Goal: Information Seeking & Learning: Check status

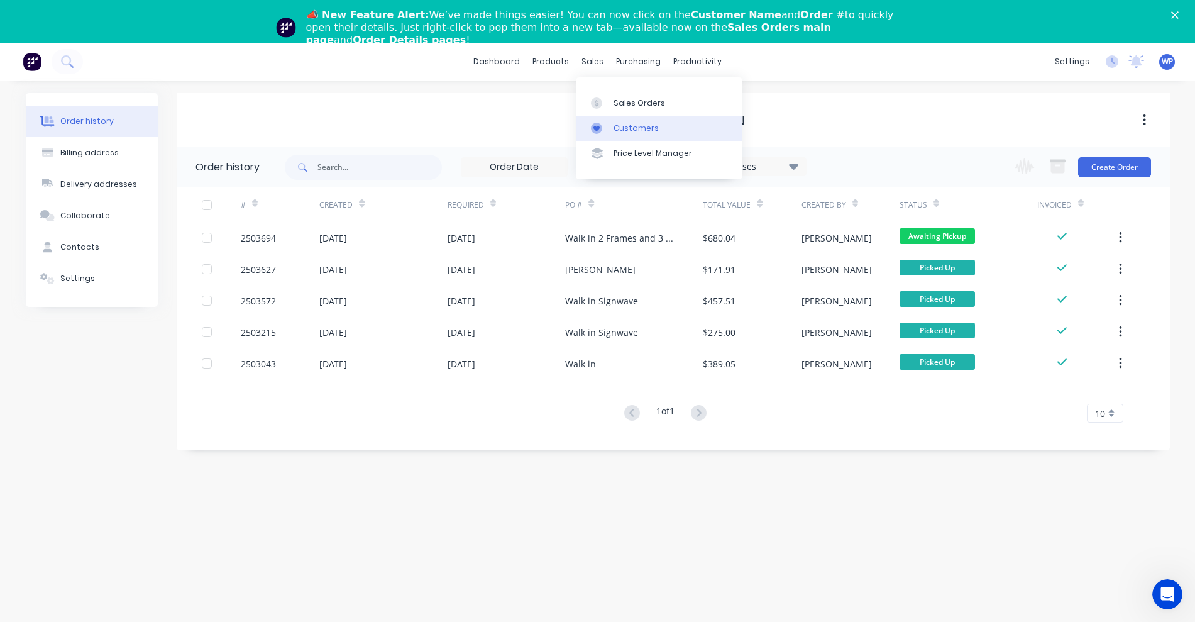
click at [615, 126] on div "Customers" at bounding box center [635, 128] width 45 height 11
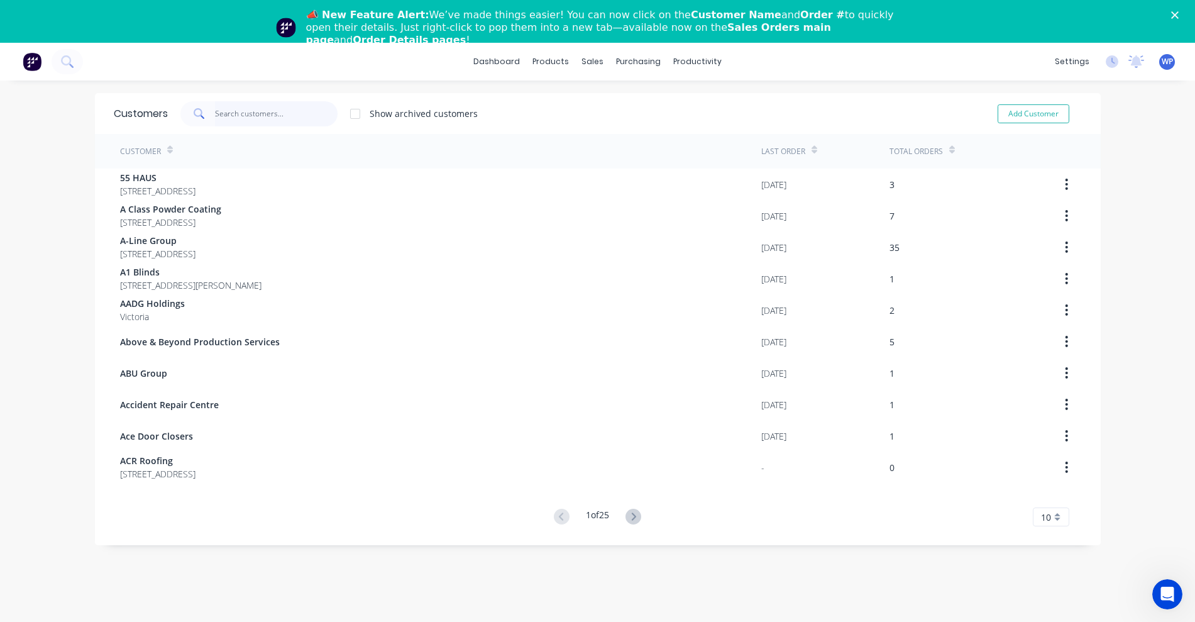
click at [261, 115] on input "text" at bounding box center [276, 113] width 123 height 25
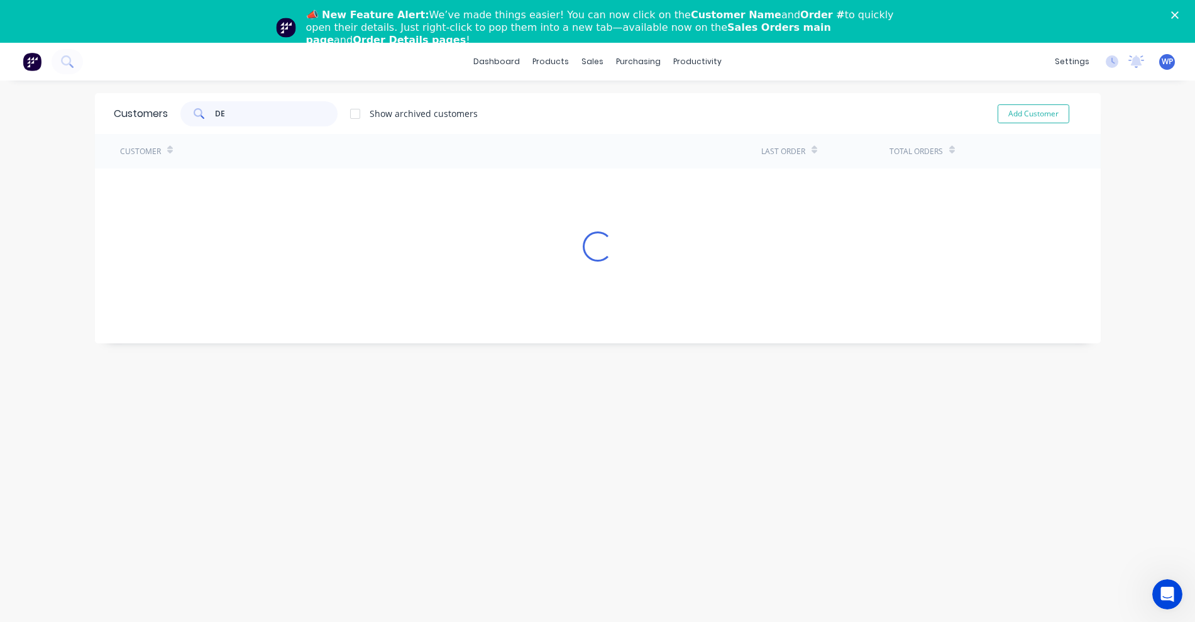
type input "D"
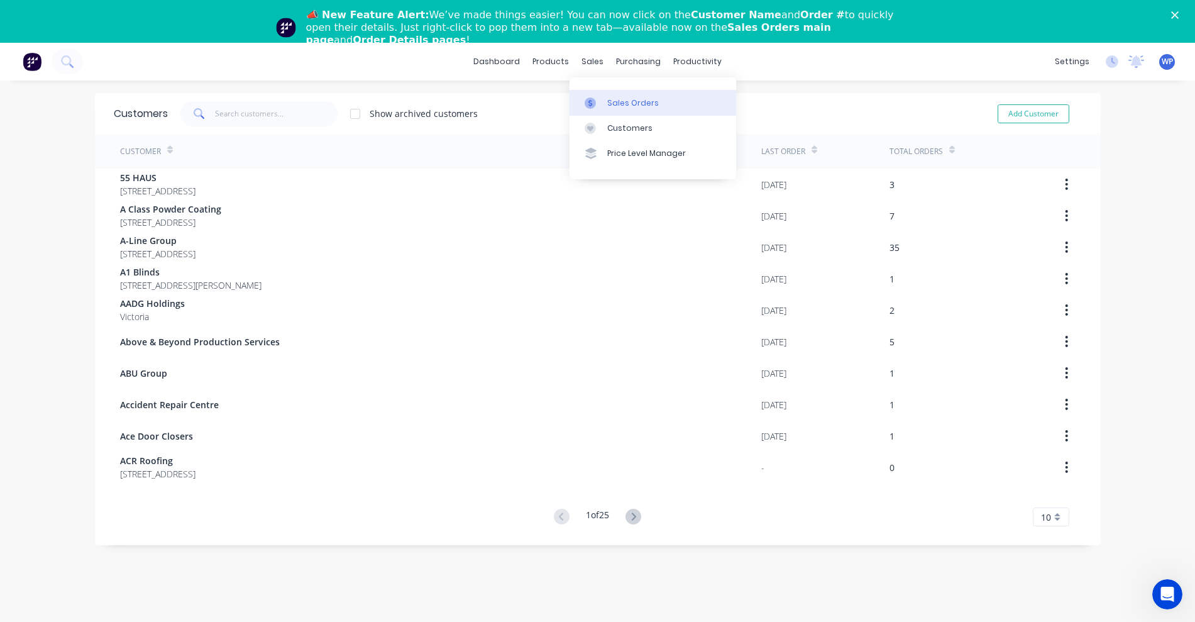
click at [620, 106] on div "Sales Orders" at bounding box center [633, 102] width 52 height 11
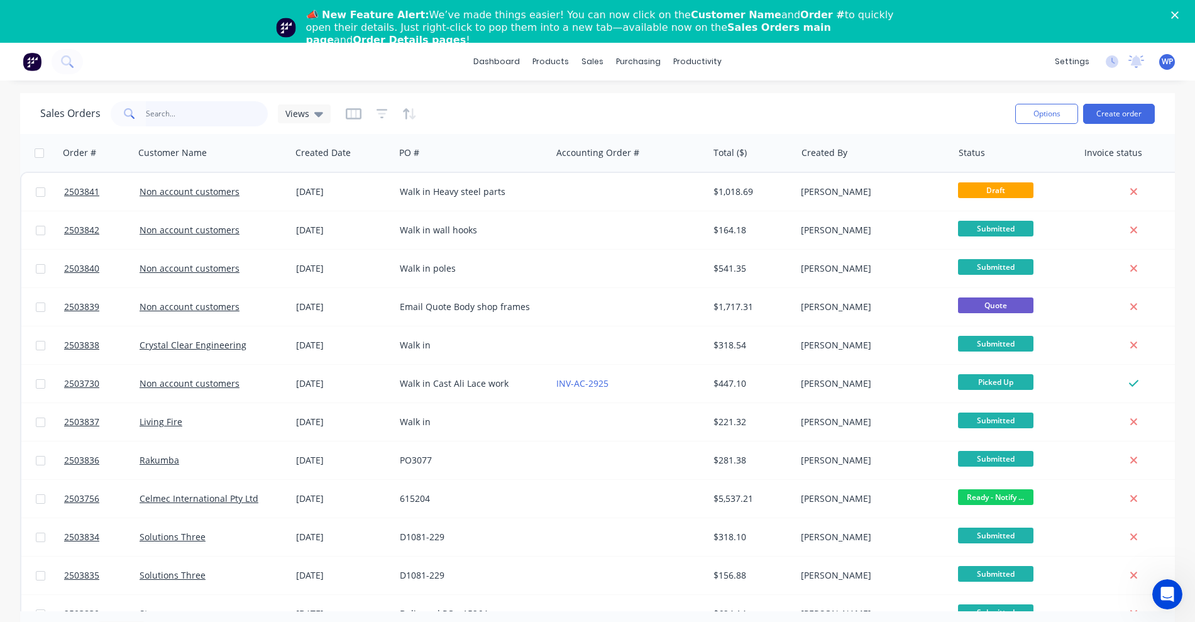
click at [219, 111] on input "text" at bounding box center [207, 113] width 123 height 25
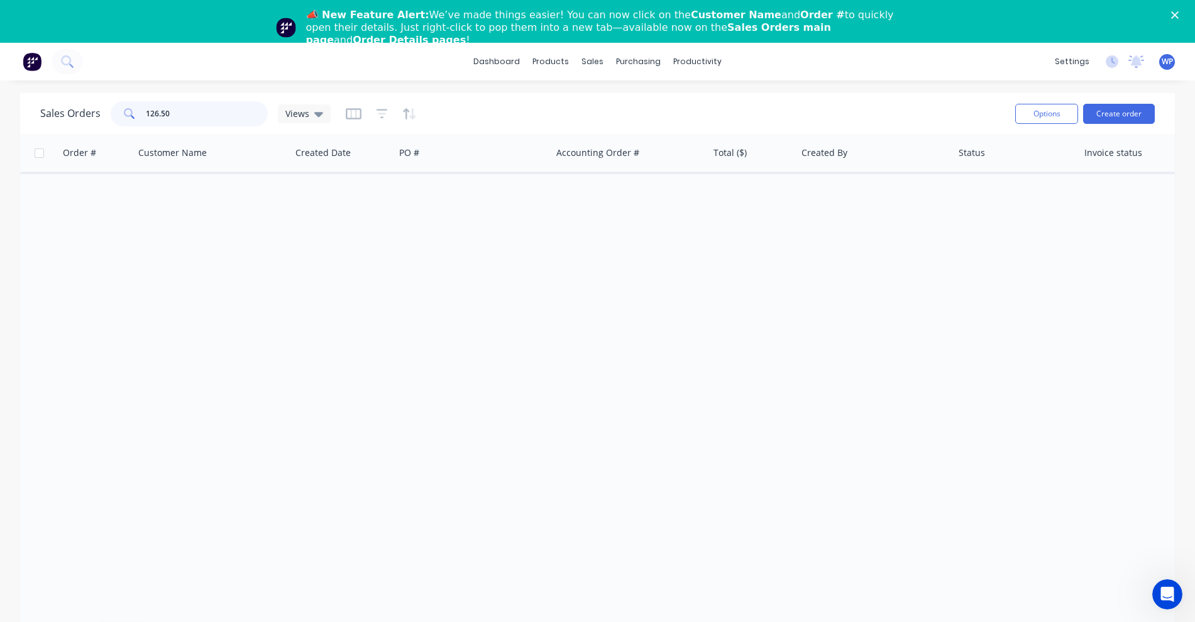
drag, startPoint x: 187, startPoint y: 110, endPoint x: 124, endPoint y: 110, distance: 62.8
click at [124, 110] on div "126.50" at bounding box center [189, 113] width 157 height 25
type input "5"
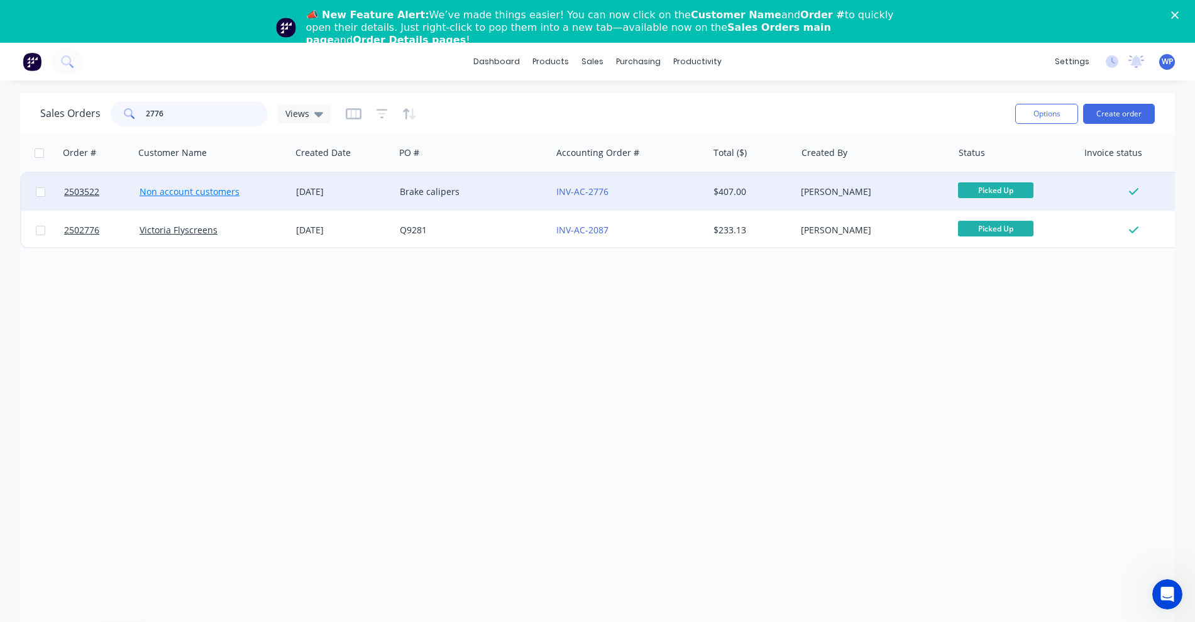
type input "2776"
click at [185, 192] on link "Non account customers" at bounding box center [190, 191] width 100 height 12
click at [446, 192] on div "Brake calipers" at bounding box center [470, 191] width 140 height 13
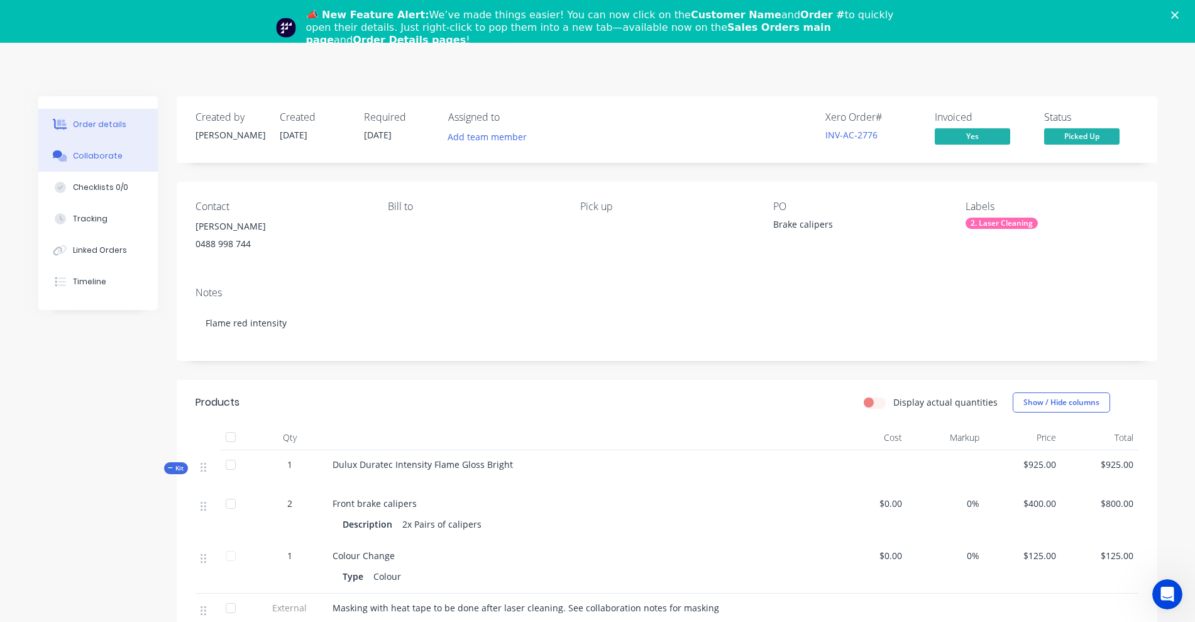
click at [105, 155] on div "Collaborate" at bounding box center [98, 155] width 50 height 11
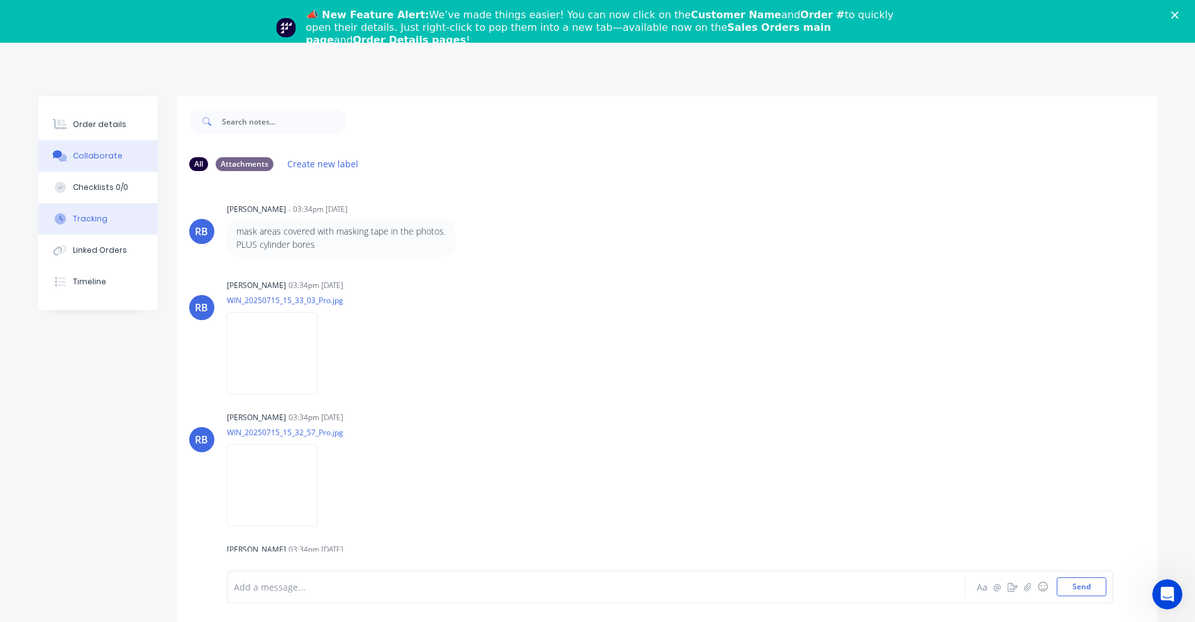
click at [92, 221] on div "Tracking" at bounding box center [90, 218] width 35 height 11
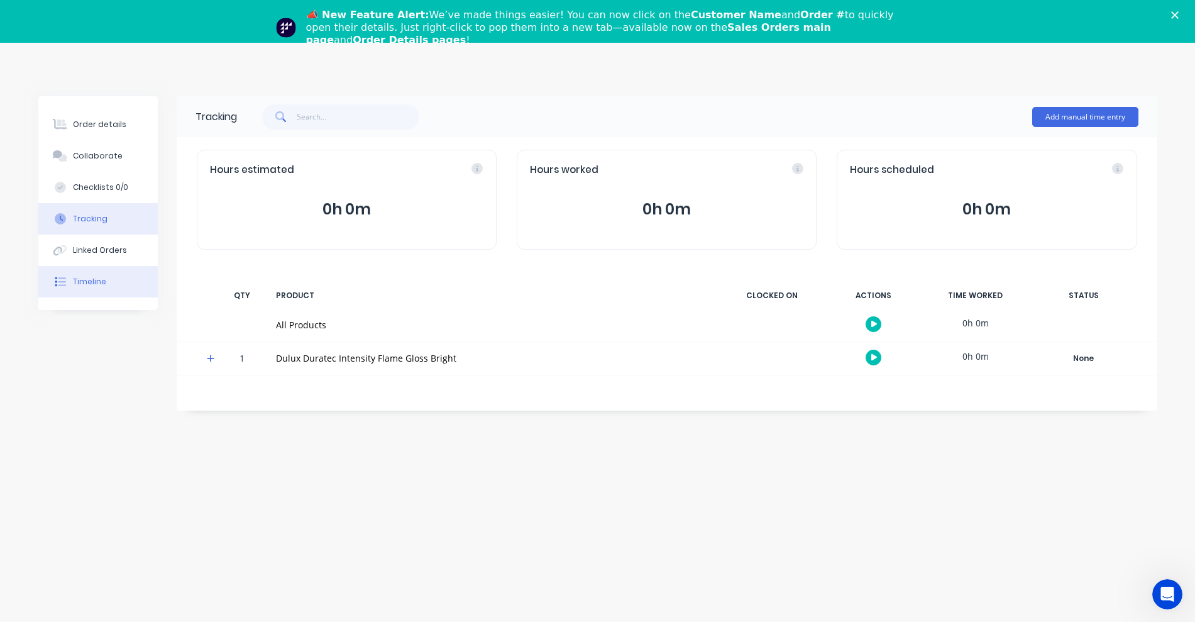
click at [87, 282] on div "Timeline" at bounding box center [89, 281] width 33 height 11
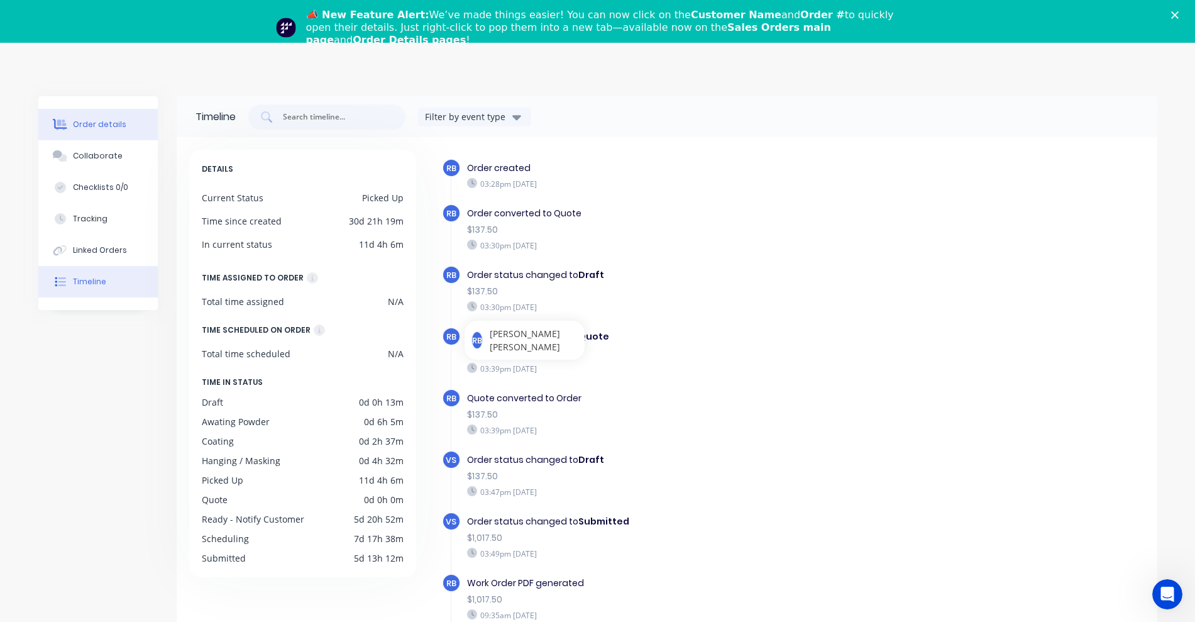
click at [96, 123] on div "Order details" at bounding box center [99, 124] width 53 height 11
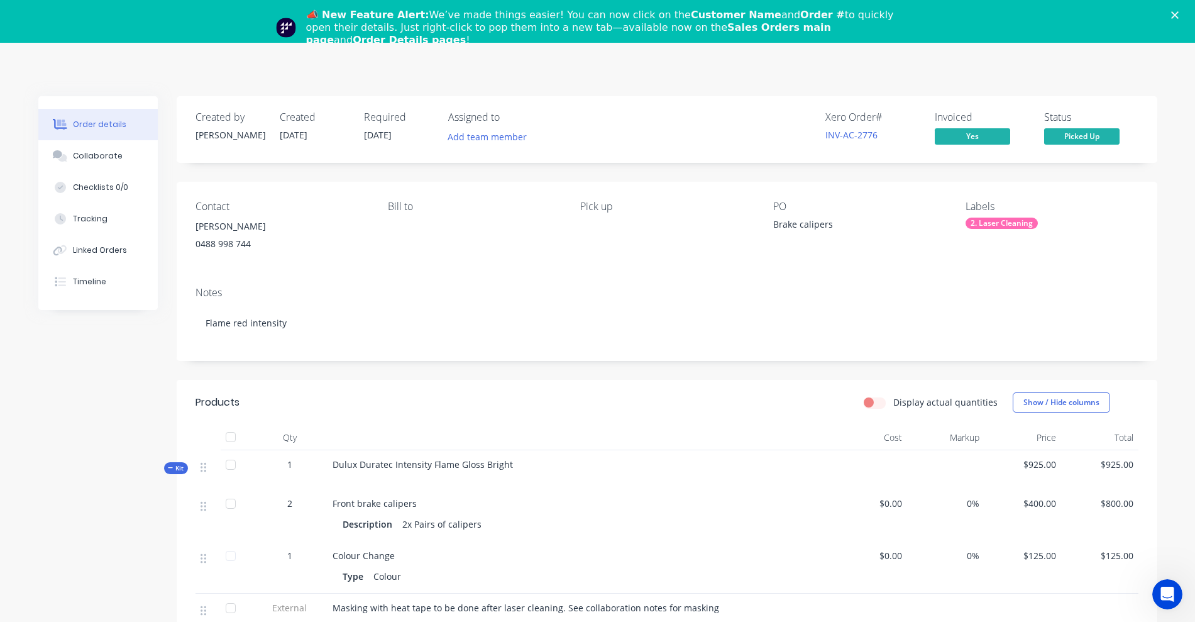
click at [1178, 13] on icon "Close" at bounding box center [1175, 15] width 8 height 8
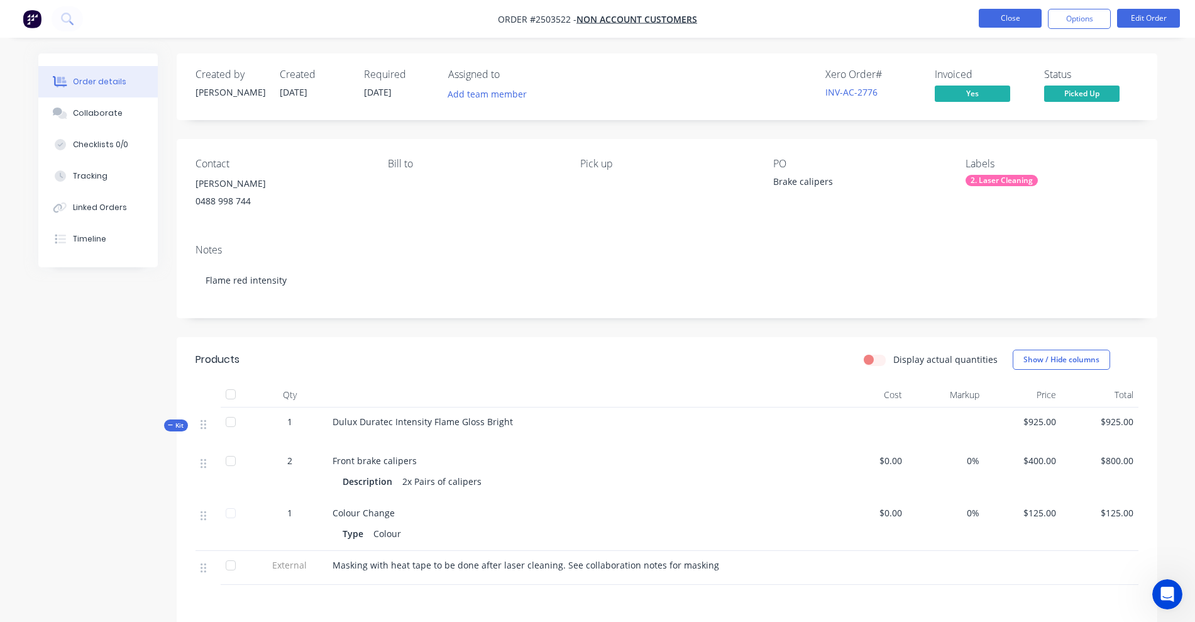
click at [1002, 20] on button "Close" at bounding box center [1010, 18] width 63 height 19
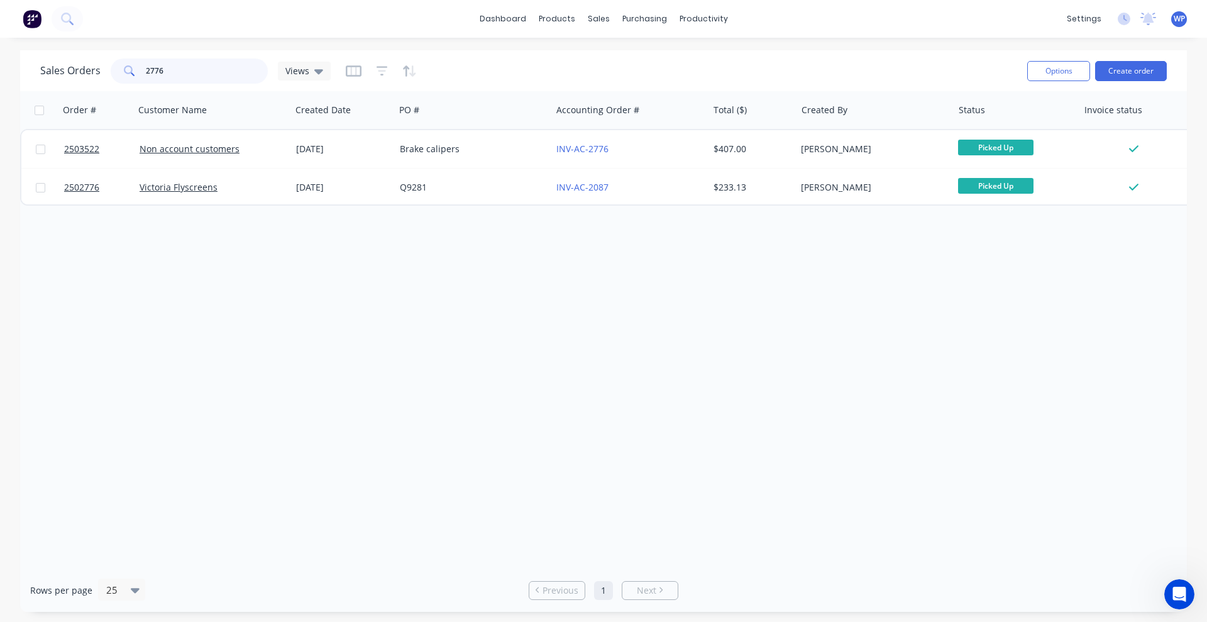
click at [175, 71] on input "2776" at bounding box center [207, 70] width 123 height 25
click at [192, 68] on input "2835" at bounding box center [207, 70] width 123 height 25
click at [187, 71] on input "2863" at bounding box center [207, 70] width 123 height 25
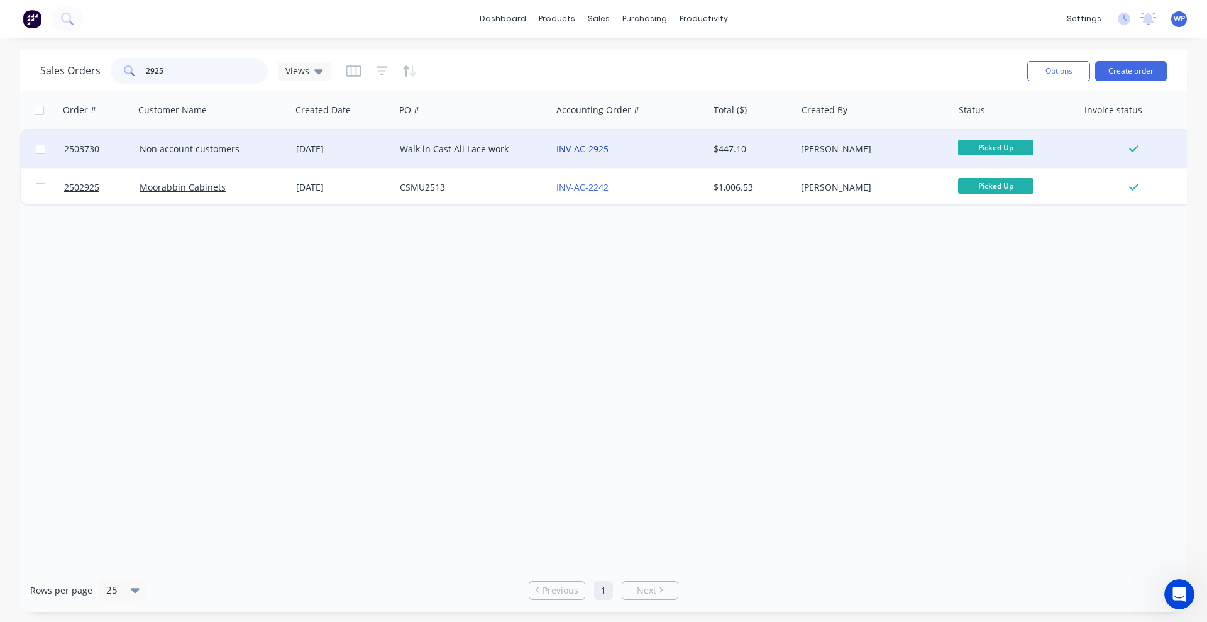
type input "2925"
click at [571, 152] on link "INV-AC-2925" at bounding box center [582, 149] width 52 height 12
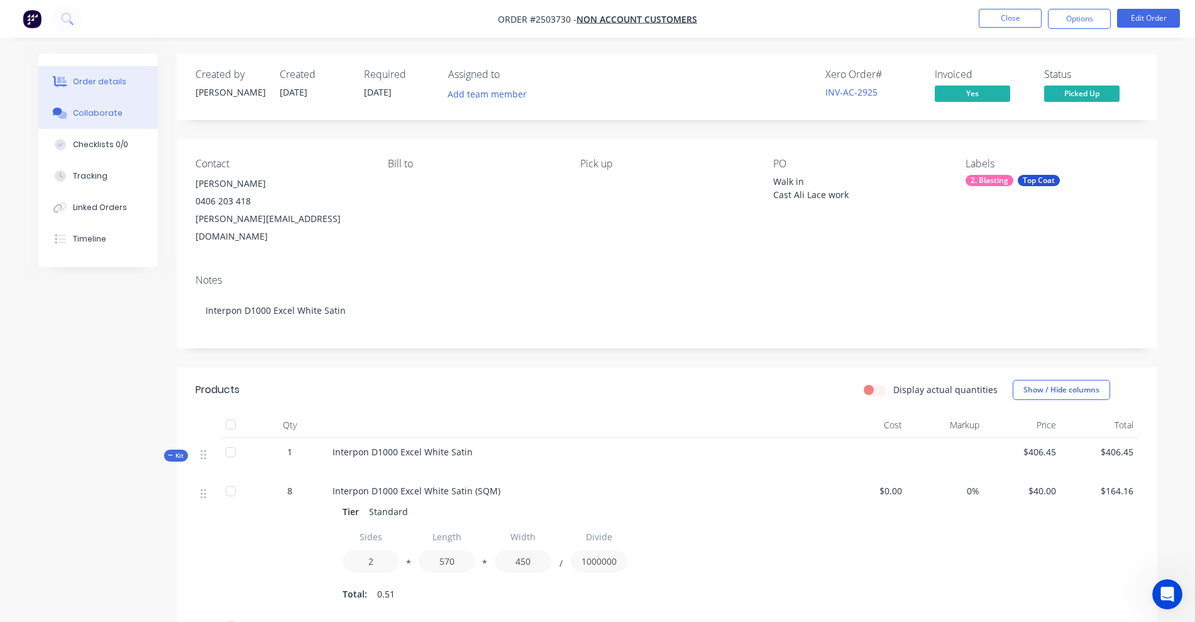
click at [82, 114] on div "Collaborate" at bounding box center [98, 112] width 50 height 11
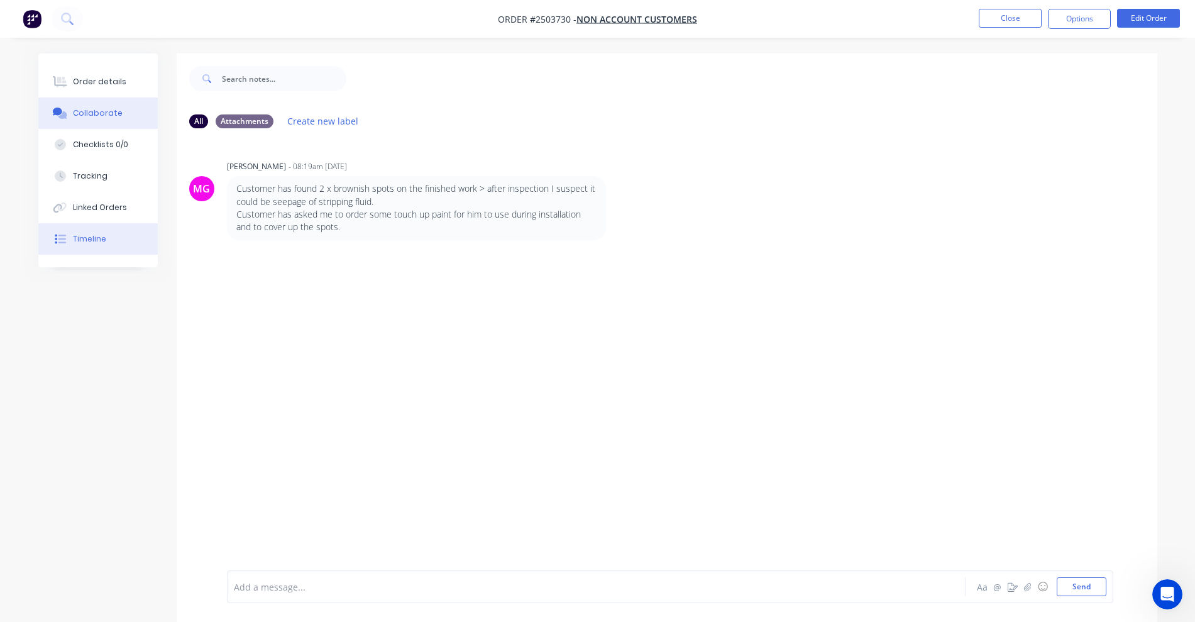
click at [91, 242] on div "Timeline" at bounding box center [89, 238] width 33 height 11
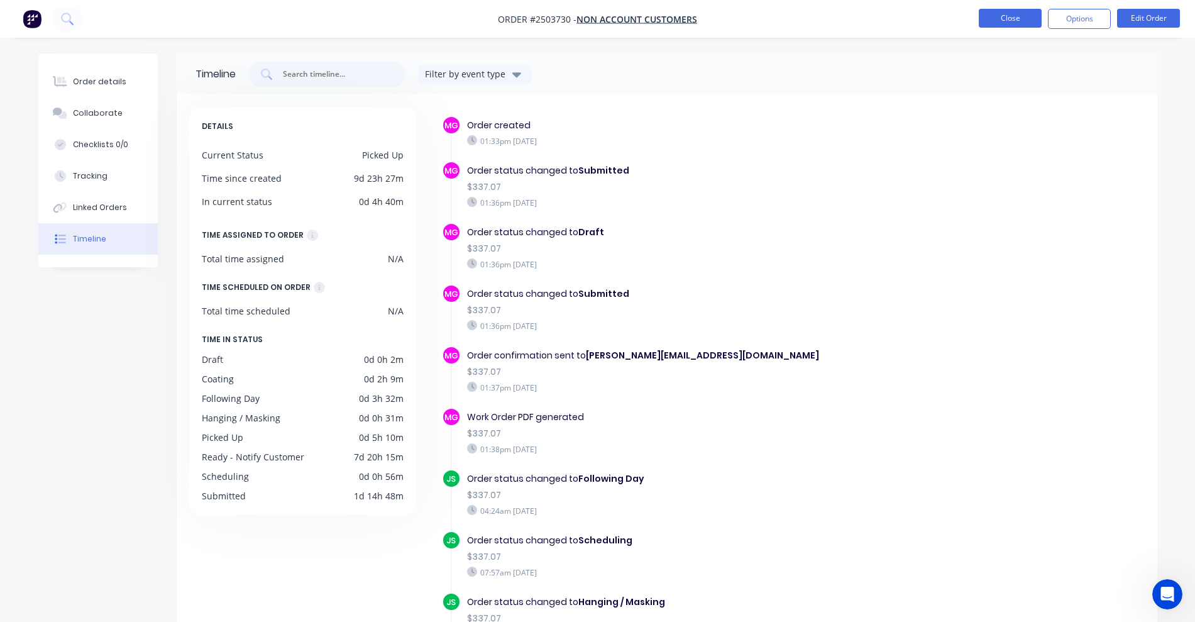
click at [1012, 20] on button "Close" at bounding box center [1010, 18] width 63 height 19
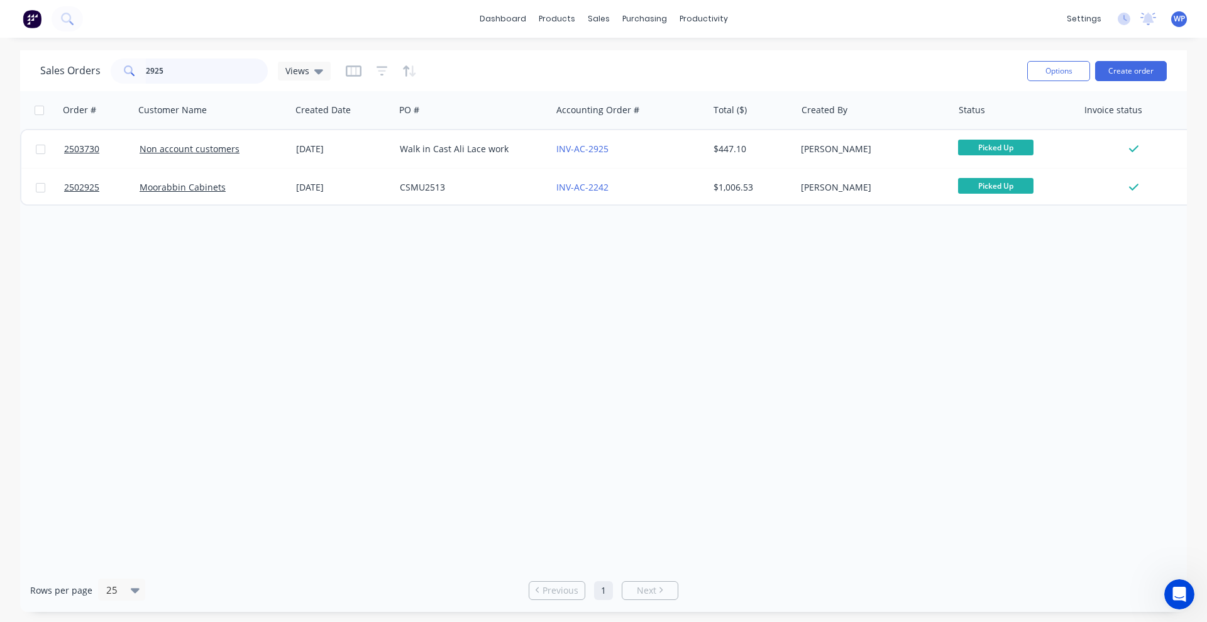
click at [185, 73] on input "2925" at bounding box center [207, 70] width 123 height 25
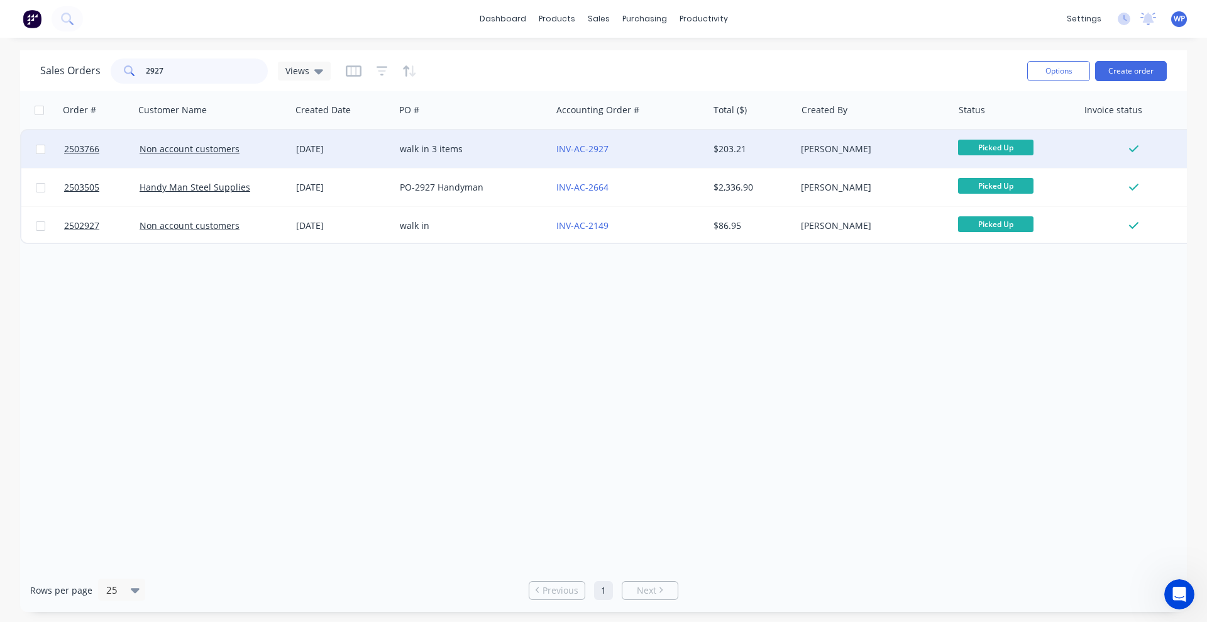
type input "2927"
click at [374, 154] on div "[DATE]" at bounding box center [343, 149] width 94 height 13
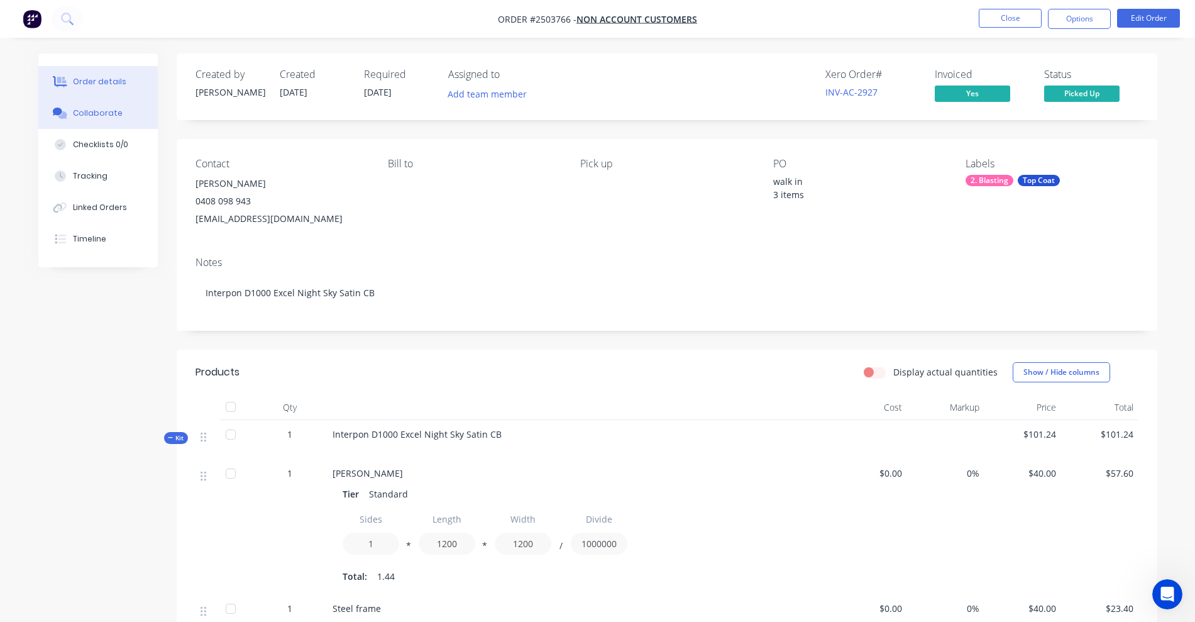
click at [86, 116] on div "Collaborate" at bounding box center [98, 112] width 50 height 11
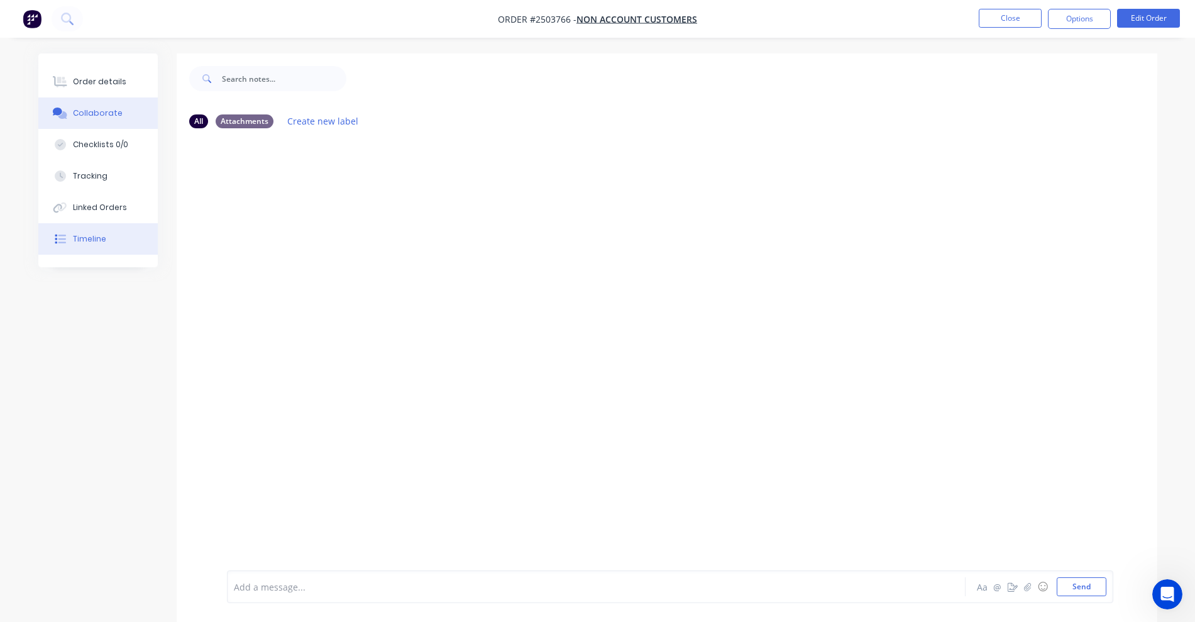
click at [91, 241] on div "Timeline" at bounding box center [89, 238] width 33 height 11
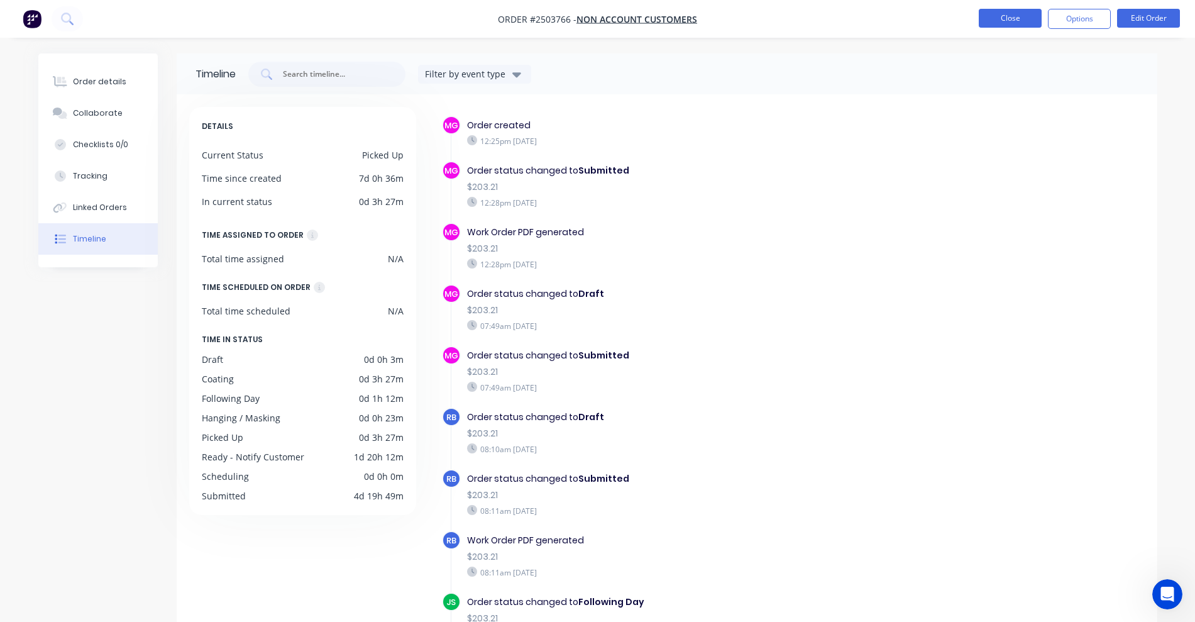
click at [999, 17] on button "Close" at bounding box center [1010, 18] width 63 height 19
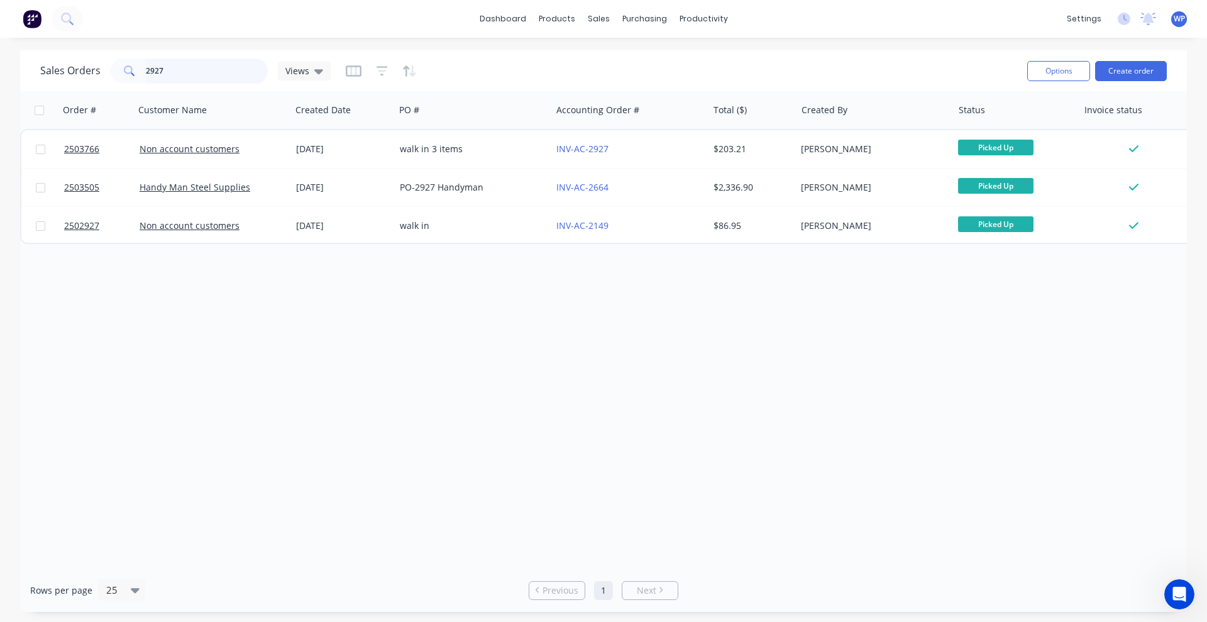
click at [177, 71] on input "2927" at bounding box center [207, 70] width 123 height 25
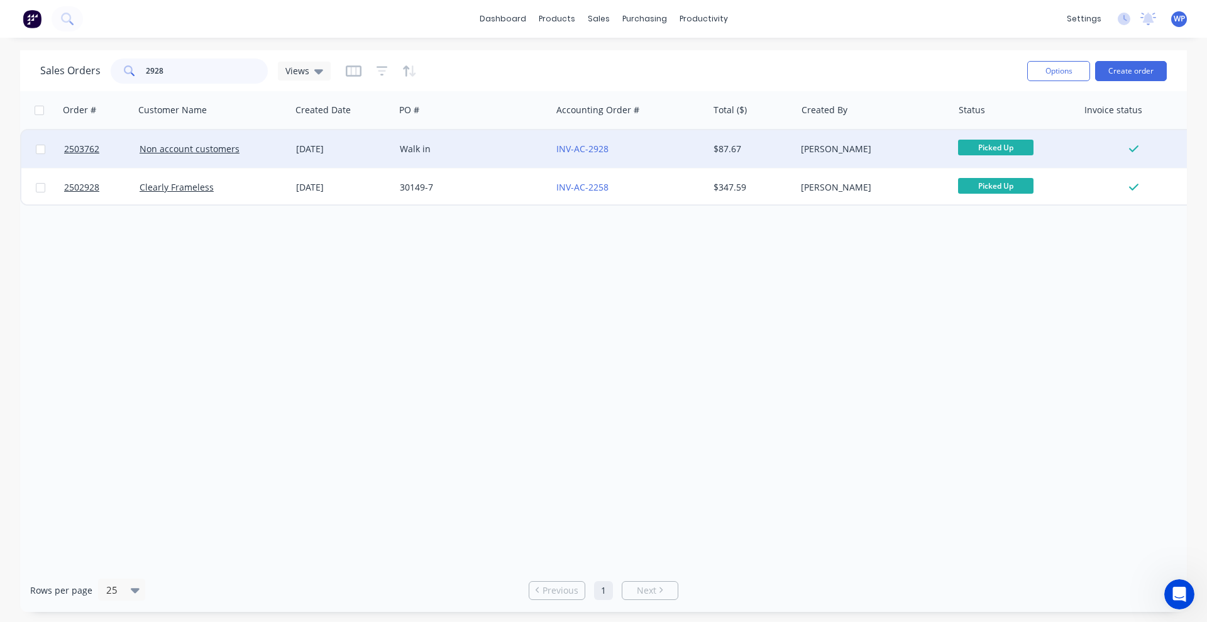
type input "2928"
click at [445, 154] on div "Walk in" at bounding box center [470, 149] width 140 height 13
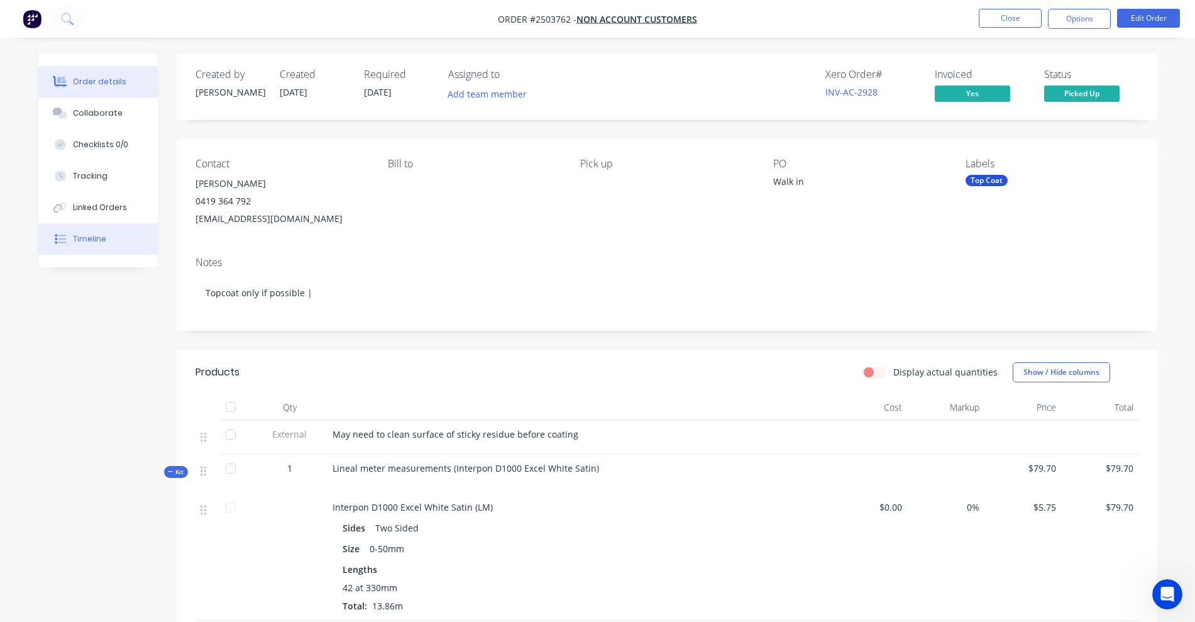
click at [92, 241] on div "Timeline" at bounding box center [89, 238] width 33 height 11
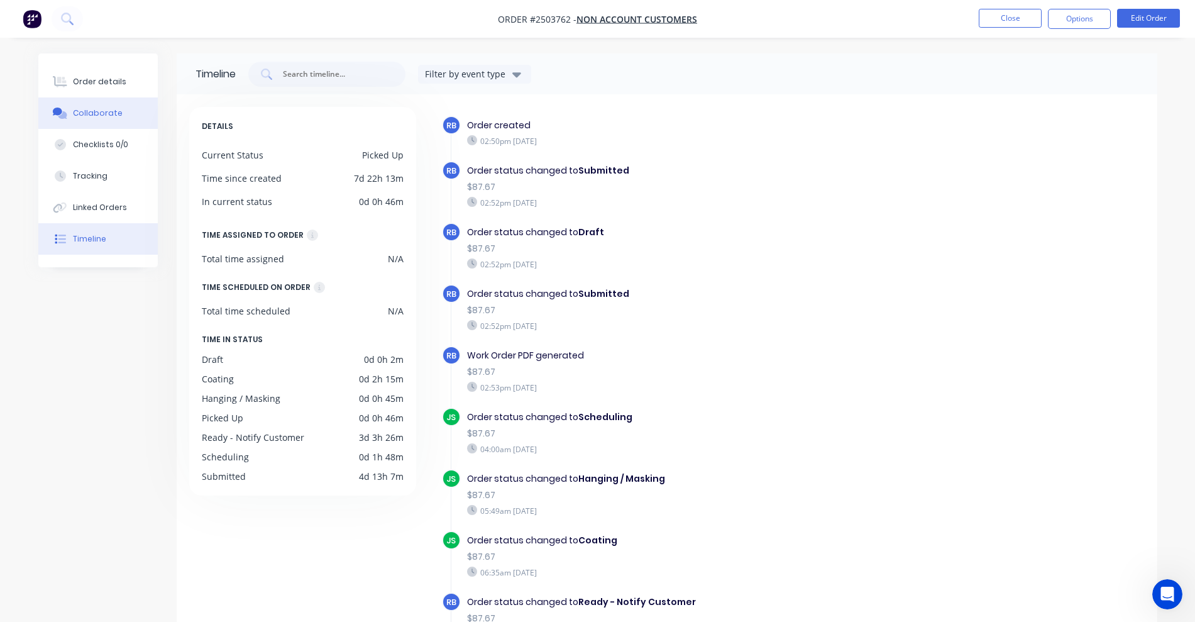
click at [84, 115] on div "Collaborate" at bounding box center [98, 112] width 50 height 11
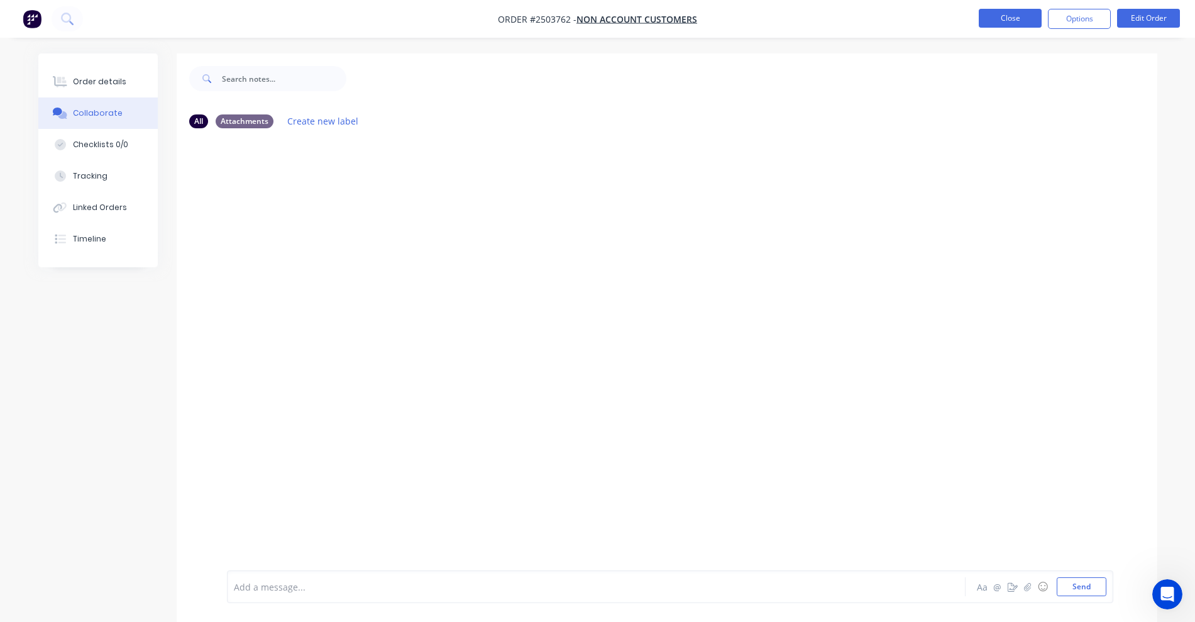
click at [1006, 17] on button "Close" at bounding box center [1010, 18] width 63 height 19
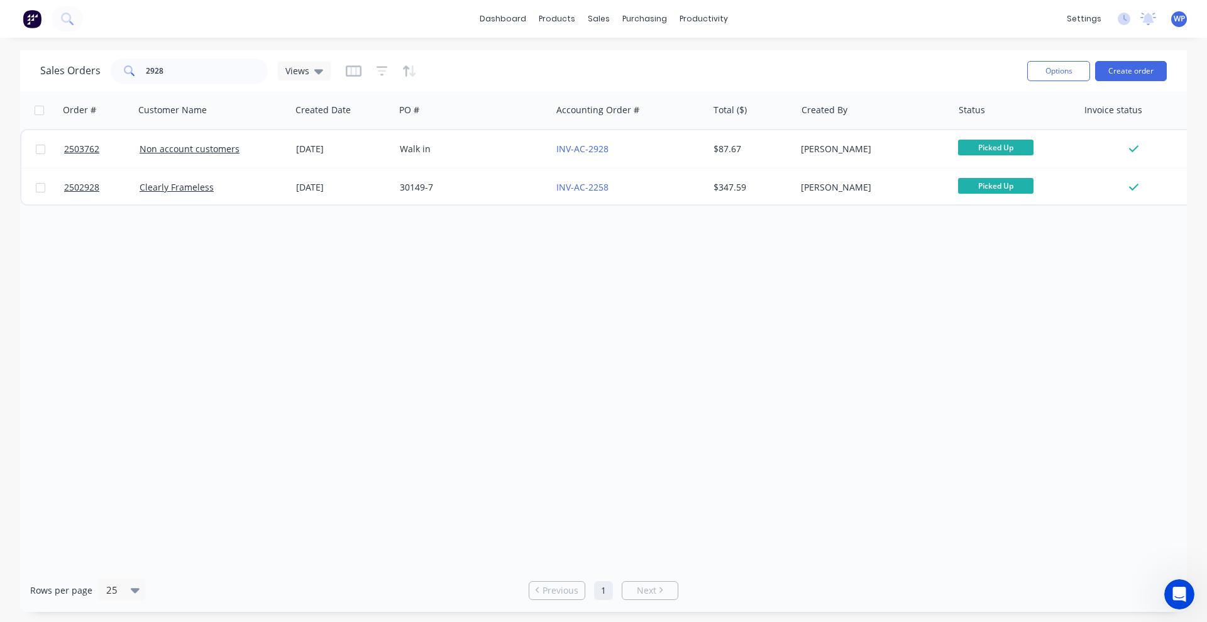
click at [772, 70] on div "Sales Orders 2928 Views" at bounding box center [528, 70] width 977 height 31
drag, startPoint x: 185, startPoint y: 72, endPoint x: 113, endPoint y: 72, distance: 71.6
click at [113, 72] on div "2928" at bounding box center [189, 70] width 157 height 25
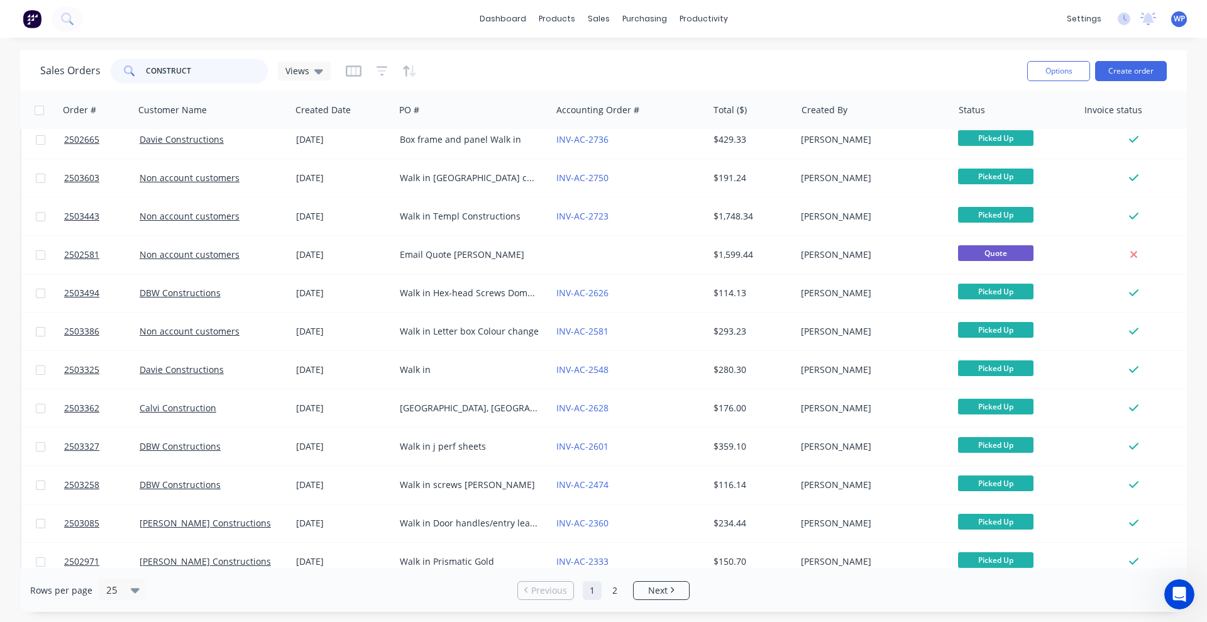
scroll to position [471, 0]
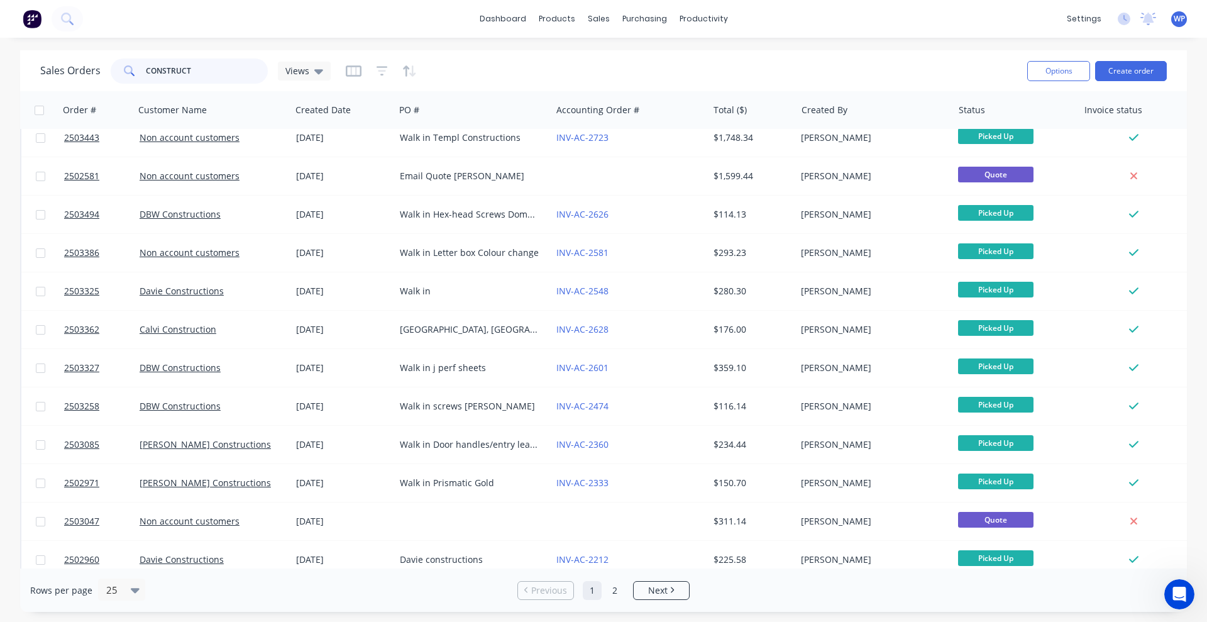
type input "CONSTRUCT"
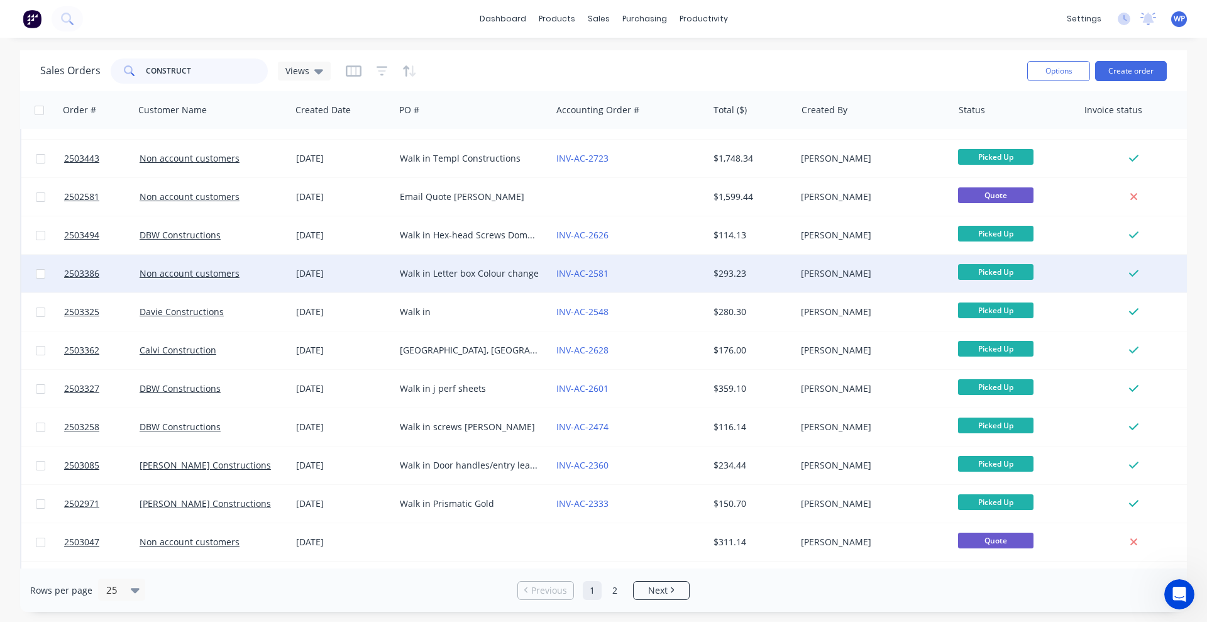
scroll to position [525, 0]
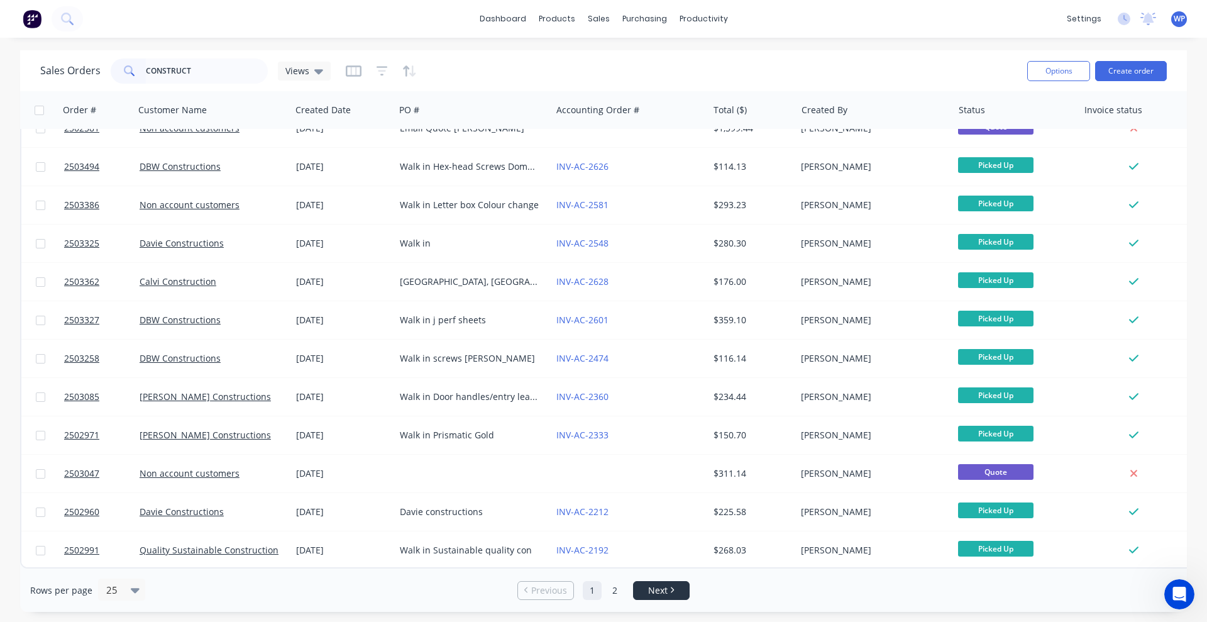
click at [670, 592] on icon "Next page" at bounding box center [672, 589] width 4 height 6
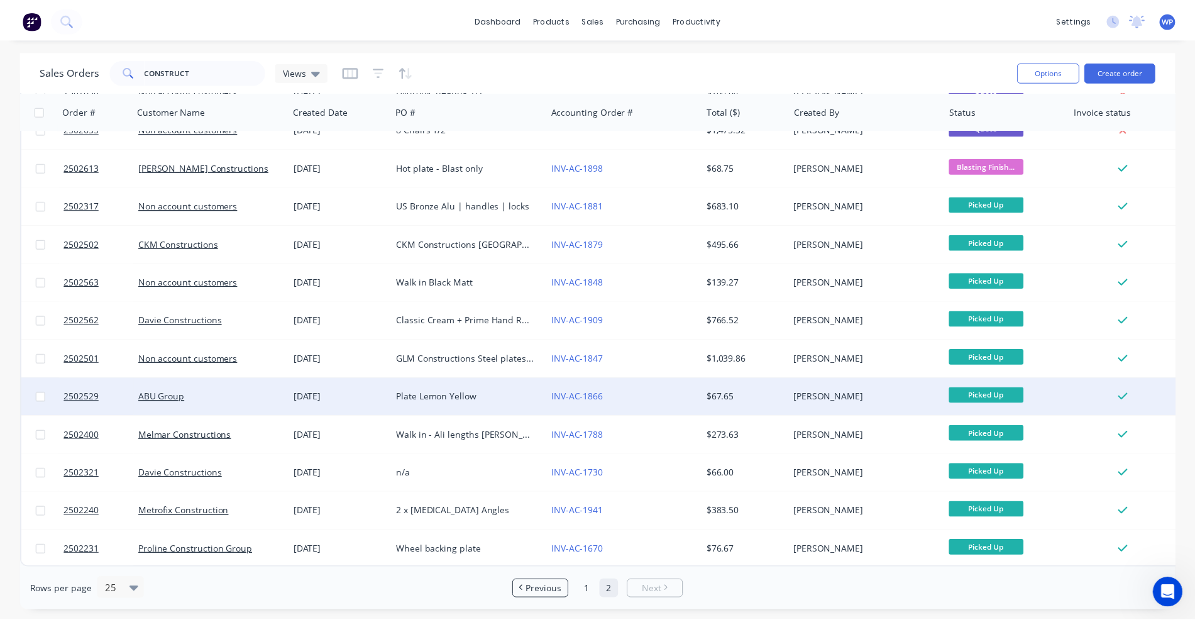
scroll to position [0, 0]
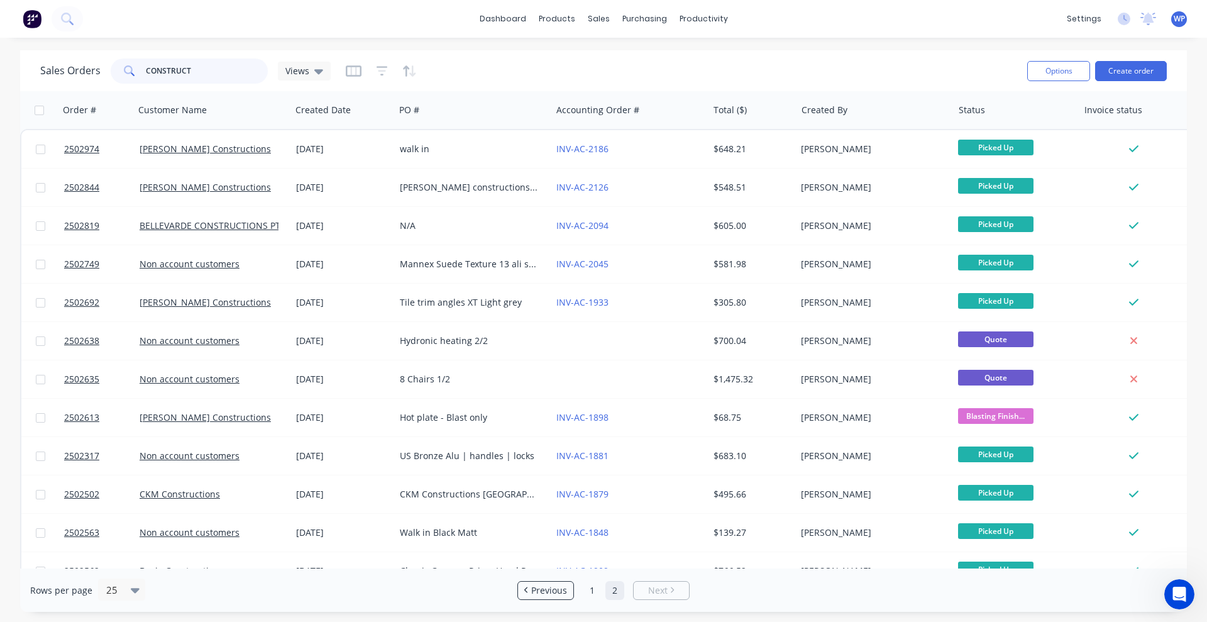
drag, startPoint x: 206, startPoint y: 65, endPoint x: 140, endPoint y: 65, distance: 65.4
click at [140, 65] on div "CONSTRUCT" at bounding box center [189, 70] width 157 height 25
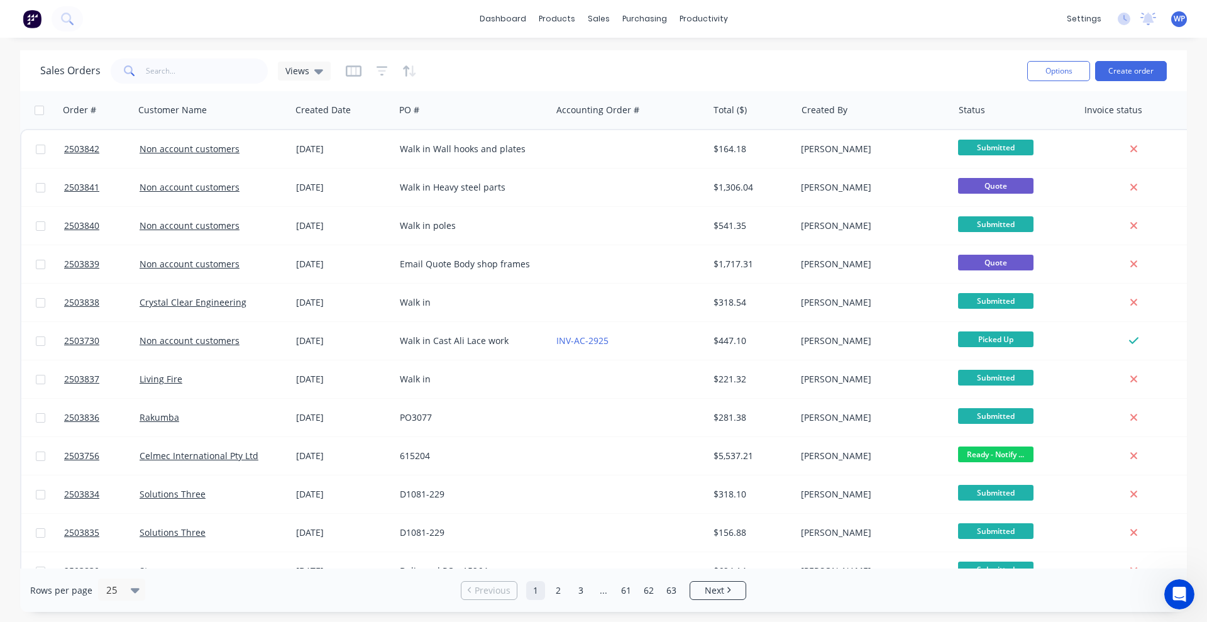
click at [774, 71] on div "Sales Orders Views" at bounding box center [528, 70] width 977 height 31
click at [197, 72] on input "text" at bounding box center [207, 70] width 123 height 25
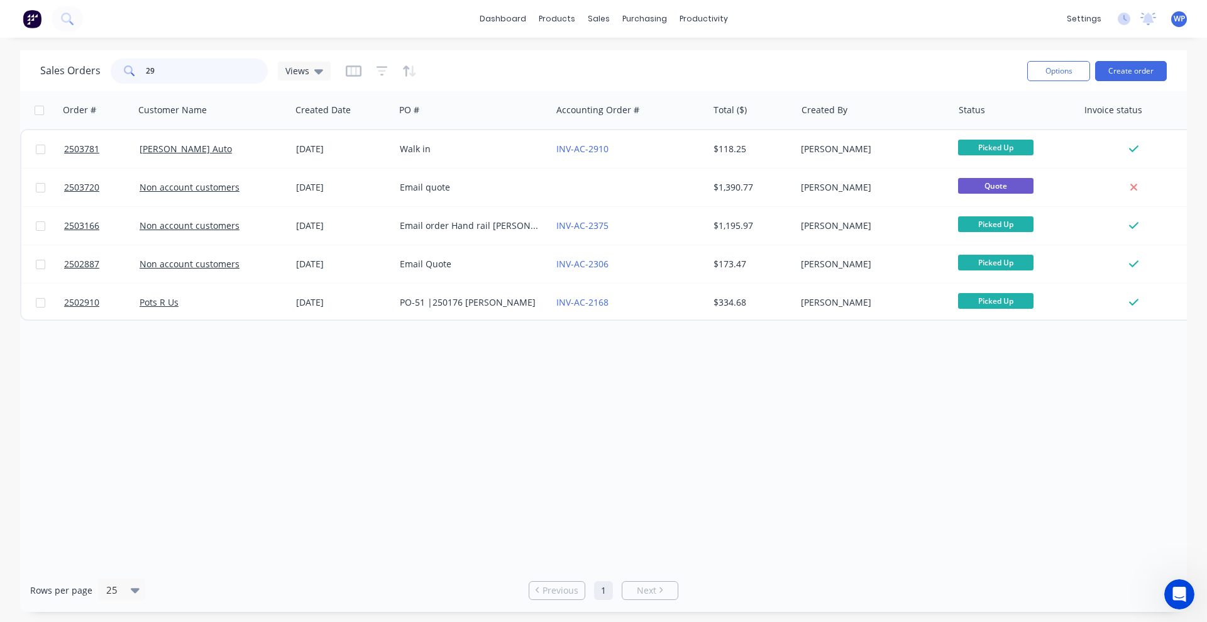
type input "2"
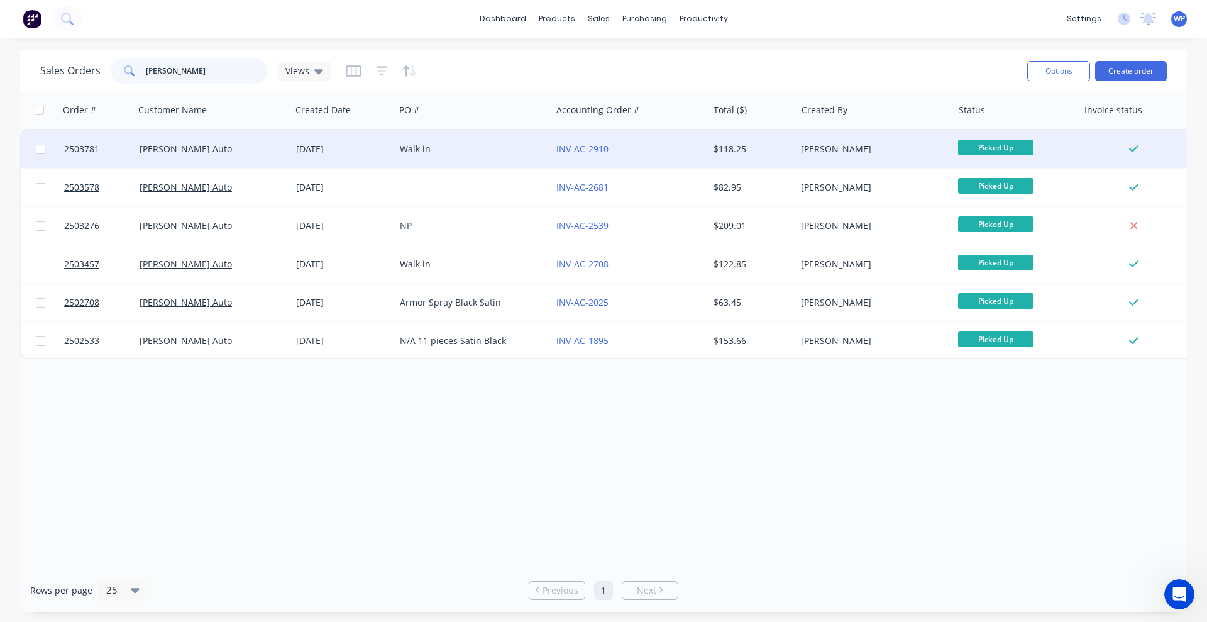
type input "[PERSON_NAME]"
click at [363, 151] on div "[DATE]" at bounding box center [343, 149] width 94 height 13
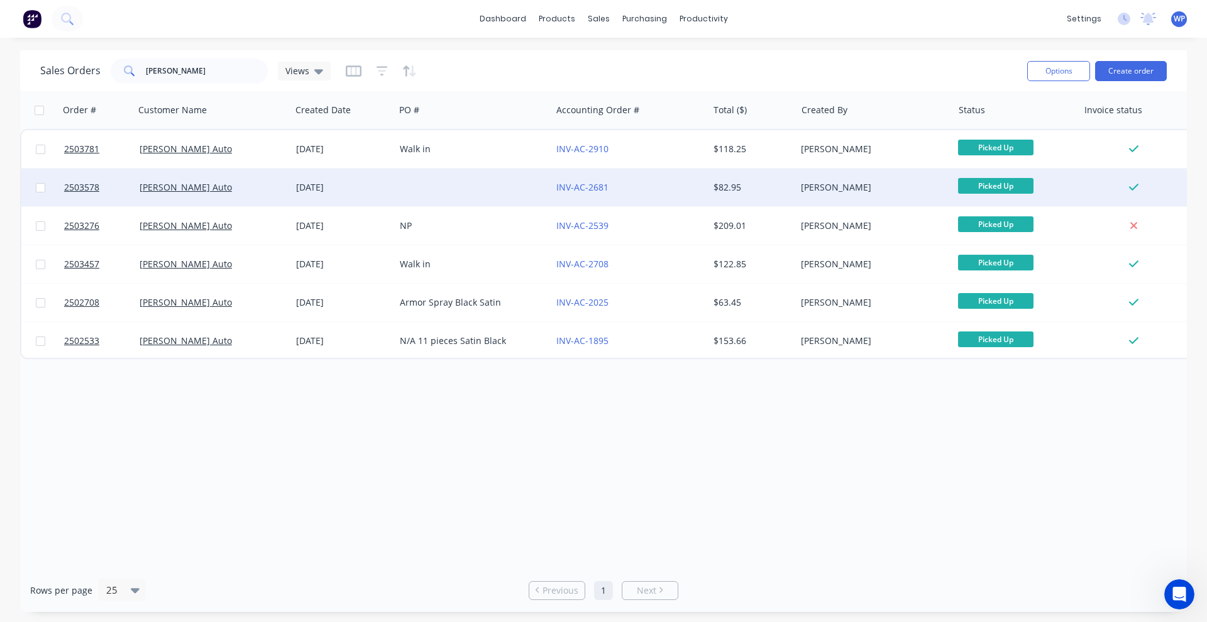
click at [314, 190] on div "[DATE]" at bounding box center [343, 187] width 94 height 13
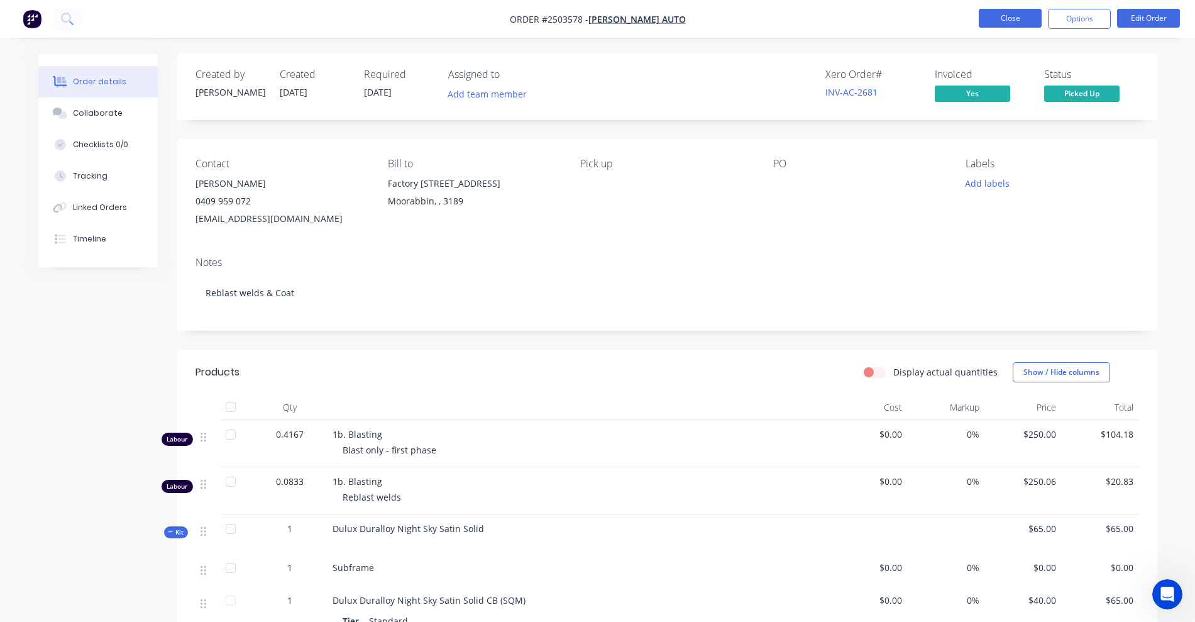
click at [997, 21] on button "Close" at bounding box center [1010, 18] width 63 height 19
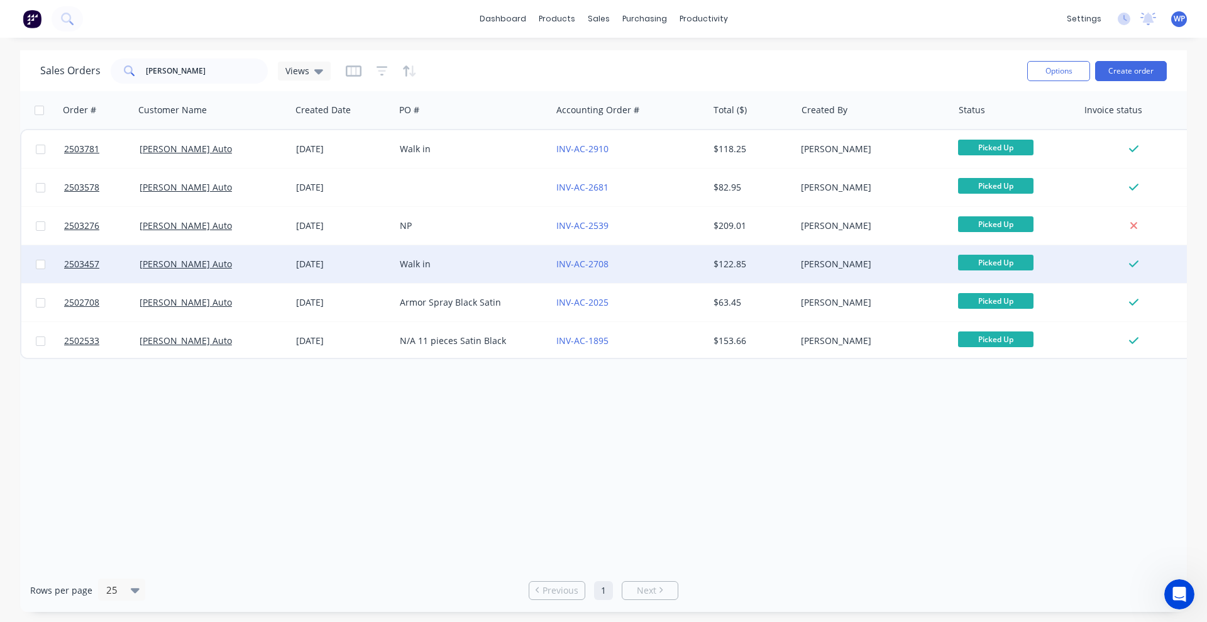
click at [474, 260] on div "Walk in" at bounding box center [470, 264] width 140 height 13
